Goal: Information Seeking & Learning: Find specific fact

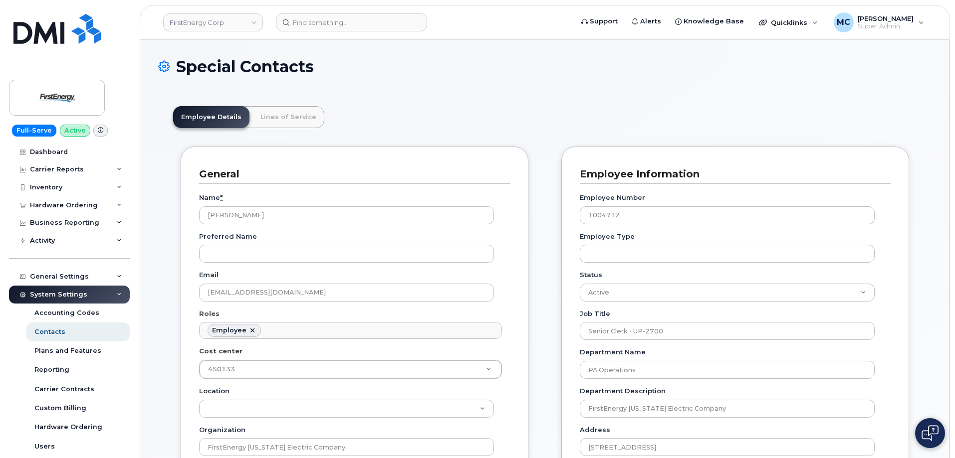
scroll to position [29, 0]
click at [58, 92] on img at bounding box center [56, 97] width 77 height 29
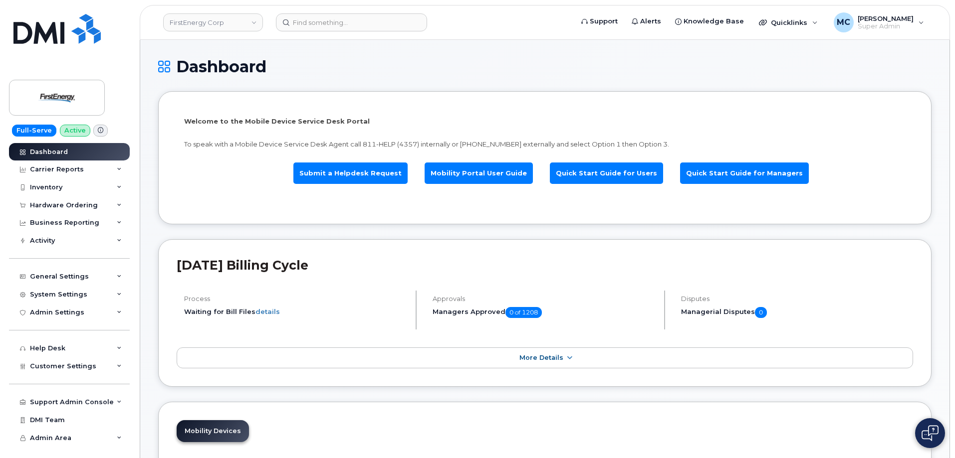
click at [330, 23] on input at bounding box center [351, 22] width 151 height 18
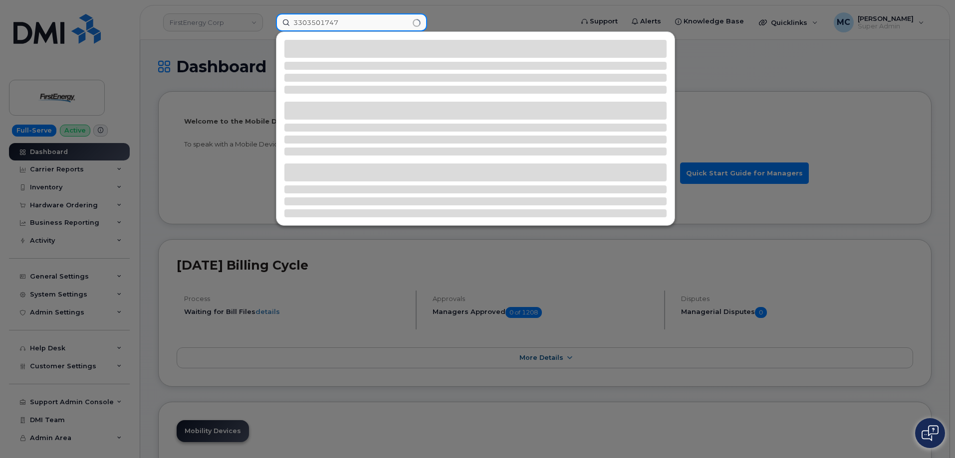
type input "3303501747"
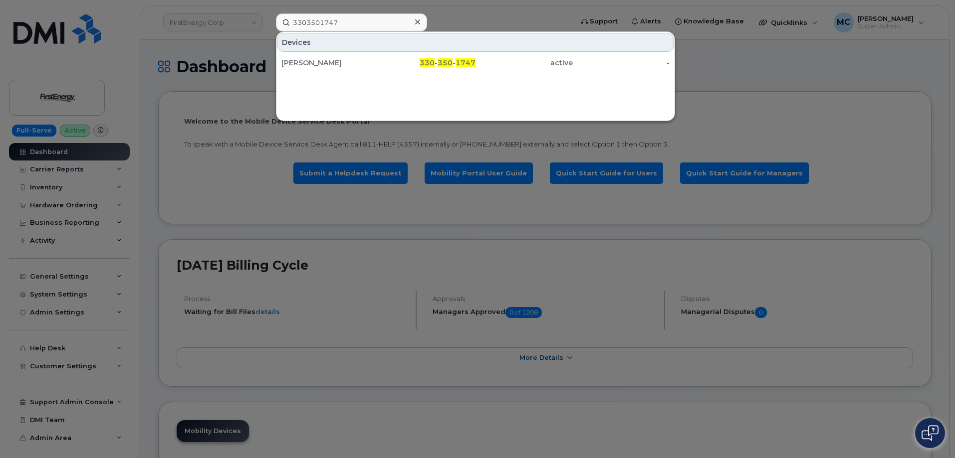
click at [459, 59] on span "1747" at bounding box center [465, 62] width 20 height 9
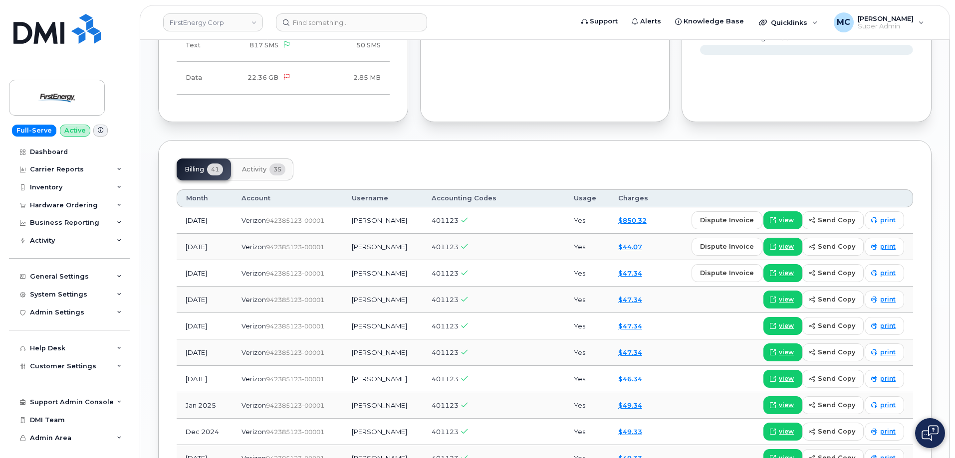
scroll to position [892, 0]
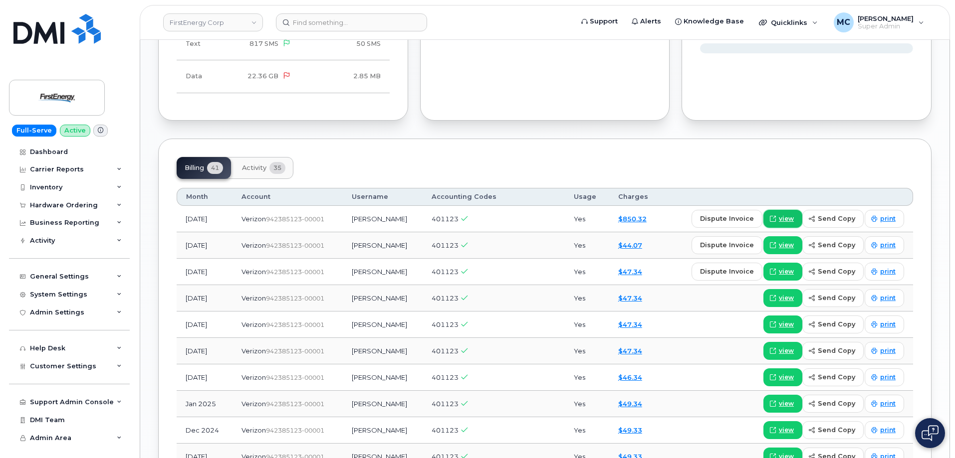
click at [786, 217] on span "view" at bounding box center [786, 219] width 15 height 9
